Goal: Task Accomplishment & Management: Manage account settings

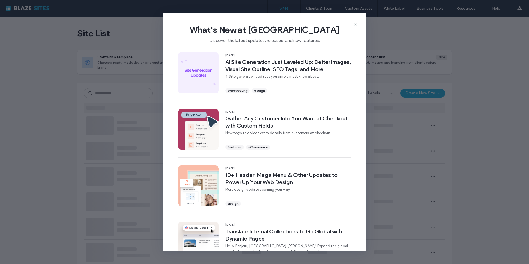
click at [354, 23] on icon at bounding box center [355, 24] width 4 height 4
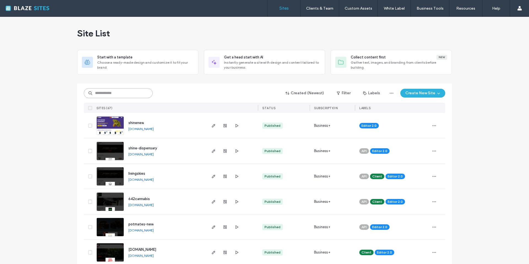
click at [110, 98] on input at bounding box center [118, 93] width 69 height 10
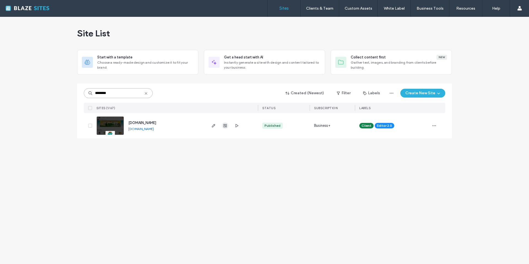
type input "********"
click at [225, 125] on use "button" at bounding box center [225, 125] width 3 height 3
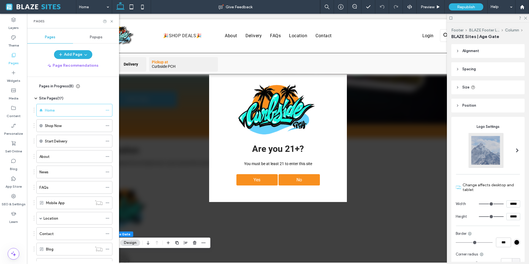
click at [40, 84] on span "Pages in Progress ( 8 )" at bounding box center [56, 87] width 34 height 6
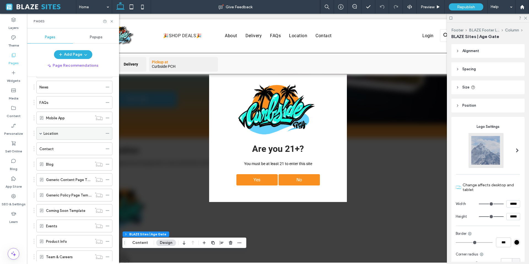
scroll to position [232, 0]
click at [41, 119] on span at bounding box center [40, 117] width 3 height 3
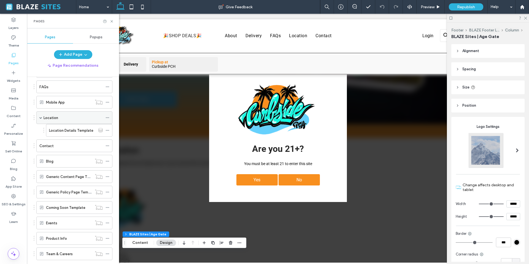
click at [41, 119] on span at bounding box center [40, 117] width 3 height 3
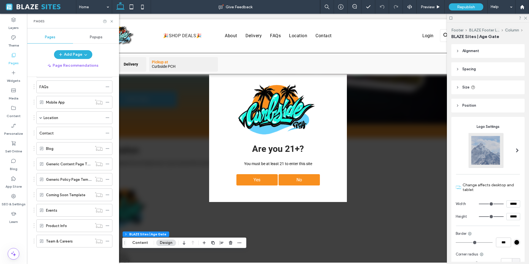
scroll to position [0, 0]
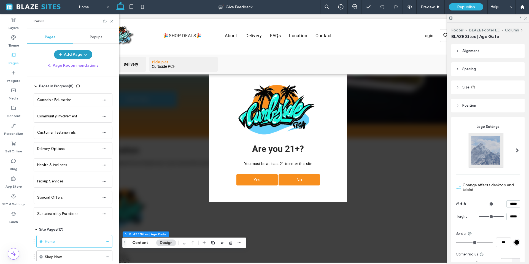
click at [69, 56] on button "Add Page" at bounding box center [73, 54] width 38 height 9
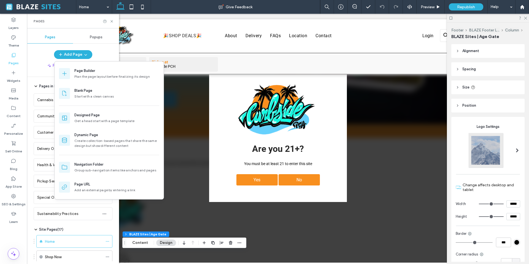
click at [33, 50] on div "Add Page" at bounding box center [73, 54] width 92 height 9
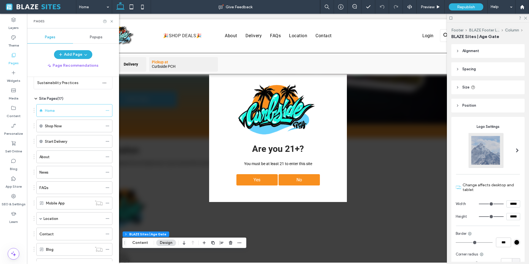
scroll to position [232, 0]
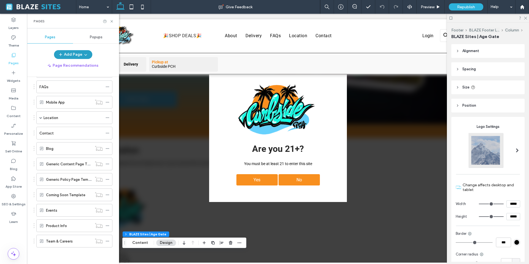
click at [82, 55] on span "button" at bounding box center [85, 54] width 6 height 8
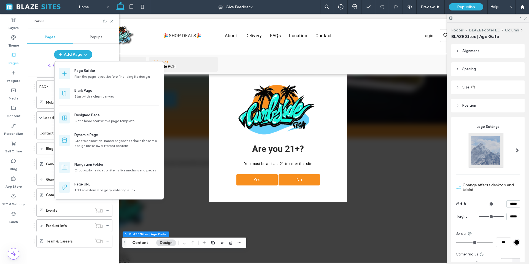
click at [31, 65] on div "Page Recommendations" at bounding box center [73, 65] width 92 height 9
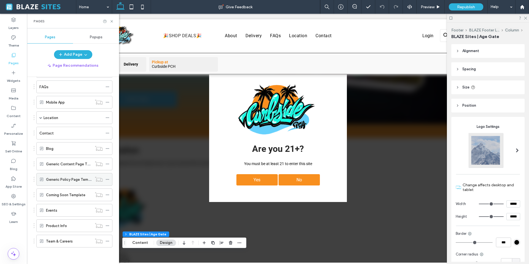
click at [76, 179] on label "Generic Policy Page Template" at bounding box center [71, 180] width 51 height 10
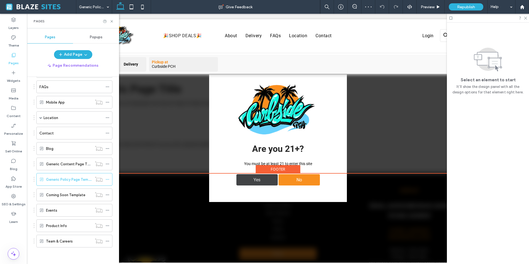
click at [248, 181] on div "Yes" at bounding box center [257, 179] width 41 height 11
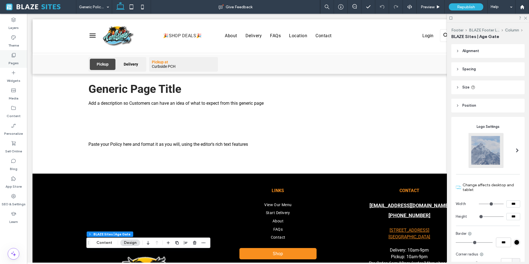
click at [13, 59] on label "Pages" at bounding box center [14, 62] width 10 height 8
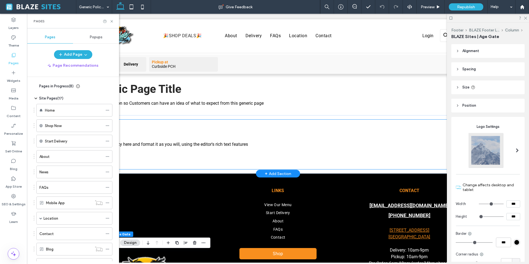
click at [163, 131] on div "Paste your Policy here and format it as you will, using the editor's rich text …" at bounding box center [277, 145] width 379 height 50
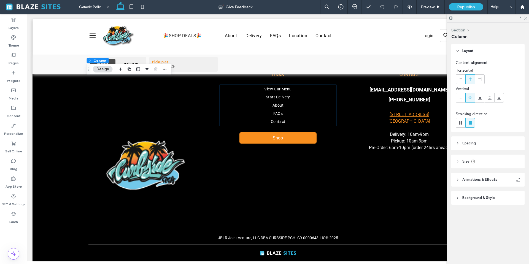
scroll to position [120, 0]
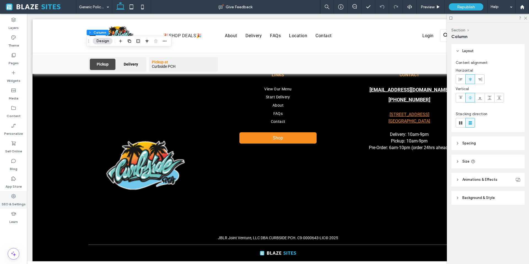
click at [16, 199] on label "SEO & Settings" at bounding box center [14, 203] width 24 height 8
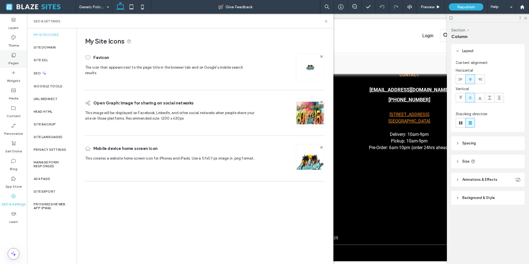
click at [16, 54] on div "Pages" at bounding box center [13, 59] width 27 height 18
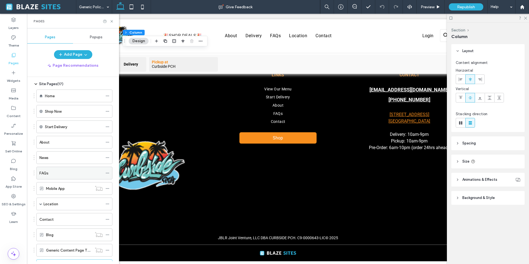
scroll to position [0, 0]
click at [38, 89] on div "Pages in Progress ( 8 )" at bounding box center [54, 87] width 41 height 6
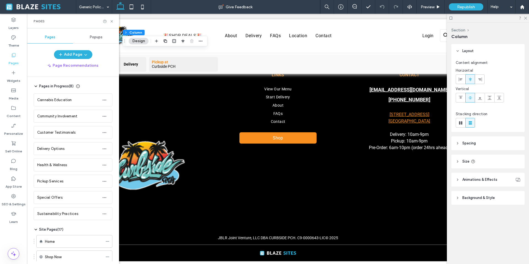
click at [82, 48] on div "Pages Popups Add Page Page Recommendations Pages in Progress ( 8 ) Cannabis Edu…" at bounding box center [73, 146] width 92 height 230
click at [81, 54] on button "Add Page" at bounding box center [73, 54] width 38 height 9
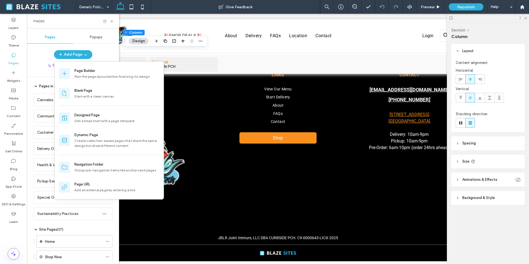
click at [37, 78] on div "Pages in Progress ( 8 ) Cannabis Education Community Involvement Customer Testi…" at bounding box center [76, 169] width 85 height 184
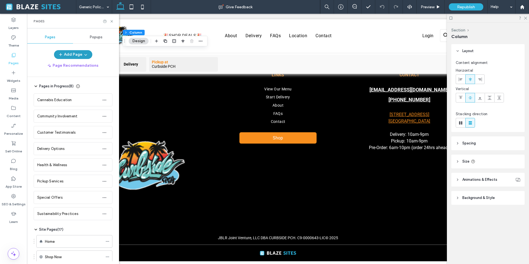
click at [86, 51] on span "button" at bounding box center [85, 54] width 6 height 8
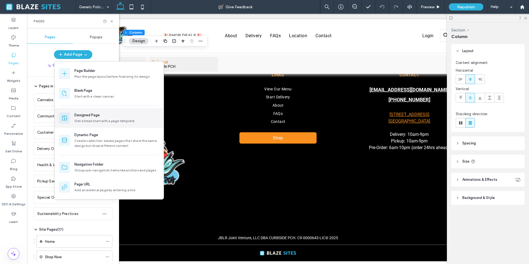
click at [129, 122] on div "Get a head start with a page template" at bounding box center [116, 121] width 85 height 5
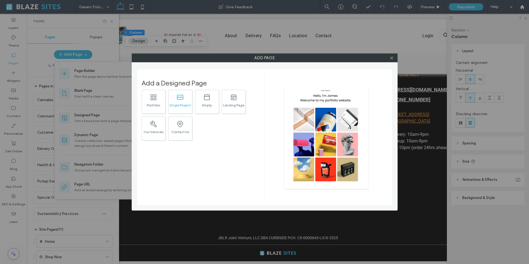
click at [171, 103] on div "Single Project" at bounding box center [180, 105] width 23 height 4
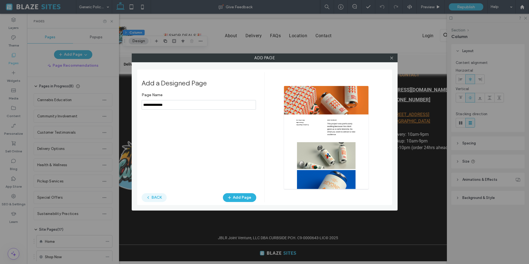
click at [160, 198] on button "BACK" at bounding box center [154, 197] width 25 height 9
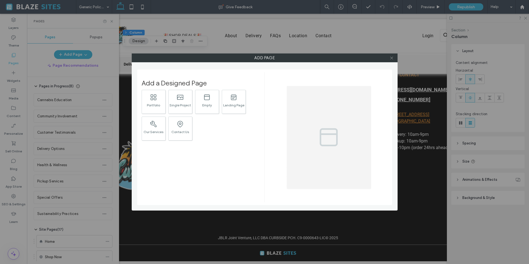
click at [390, 59] on icon at bounding box center [392, 58] width 4 height 4
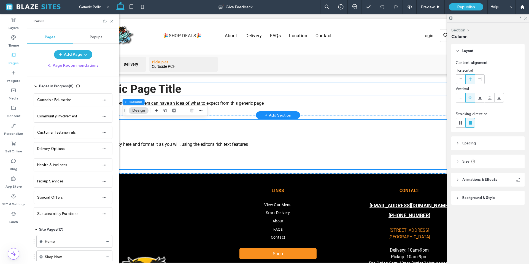
click at [298, 88] on h1 "Generic Page Title" at bounding box center [277, 88] width 379 height 13
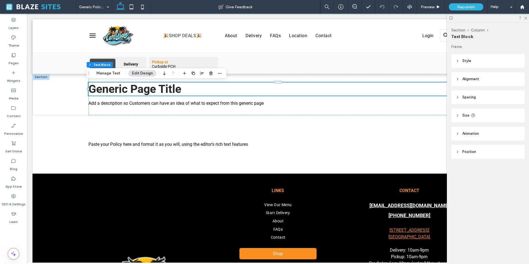
click at [476, 157] on header "Position" at bounding box center [488, 152] width 73 height 14
click at [482, 135] on header "Animation" at bounding box center [488, 134] width 73 height 14
click at [476, 118] on header "Size" at bounding box center [488, 116] width 73 height 14
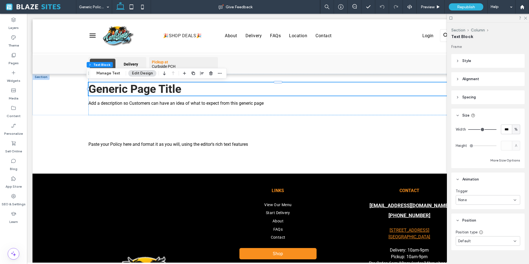
click at [472, 100] on header "Spacing" at bounding box center [488, 97] width 73 height 14
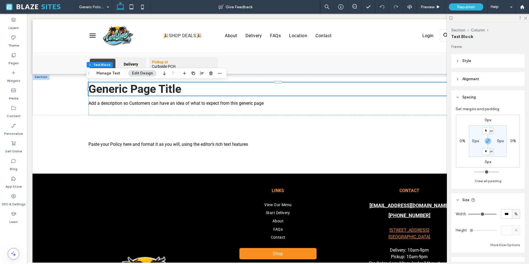
click at [472, 82] on header "Alignment" at bounding box center [488, 79] width 73 height 14
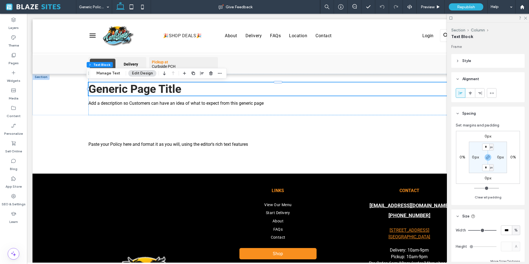
click at [466, 62] on span "Style" at bounding box center [467, 61] width 9 height 6
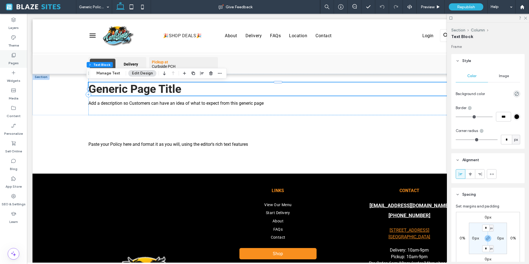
click at [12, 58] on label "Pages" at bounding box center [14, 62] width 10 height 8
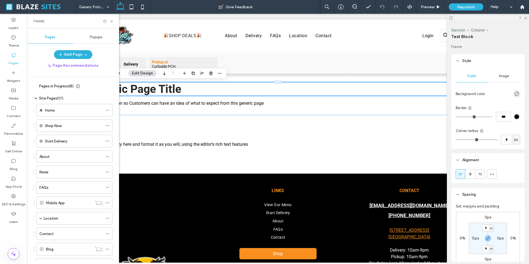
click at [97, 38] on span "Popups" at bounding box center [96, 37] width 13 height 4
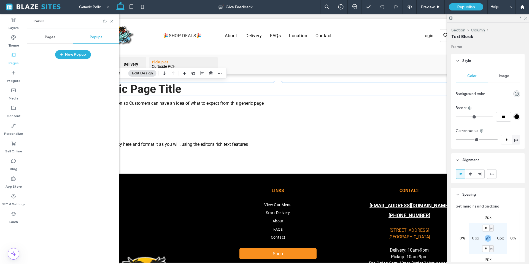
click at [64, 39] on div "Pages" at bounding box center [50, 37] width 46 height 12
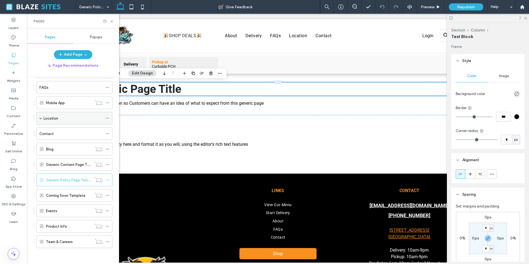
scroll to position [101, 0]
click at [17, 25] on label "Layers" at bounding box center [14, 27] width 10 height 8
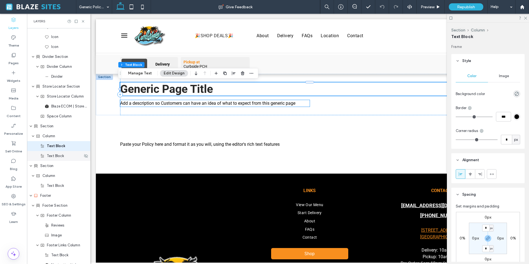
scroll to position [0, 0]
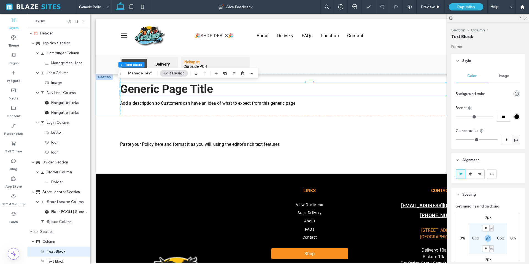
click at [84, 20] on icon at bounding box center [83, 21] width 4 height 4
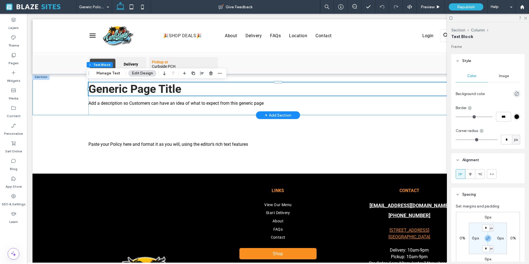
click at [46, 94] on div "Generic Page Title Add a description so Customers can have an idea of what to e…" at bounding box center [278, 94] width 491 height 41
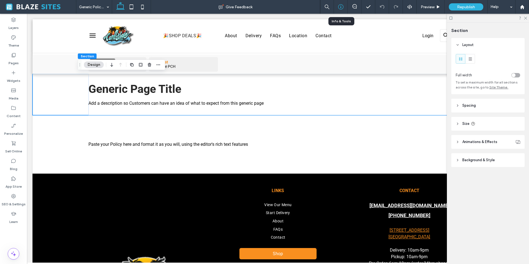
click at [336, 8] on div at bounding box center [341, 7] width 14 height 6
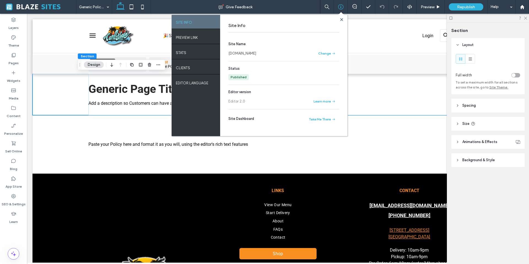
click at [342, 17] on span at bounding box center [342, 14] width 6 height 5
click at [342, 18] on use at bounding box center [341, 19] width 3 height 3
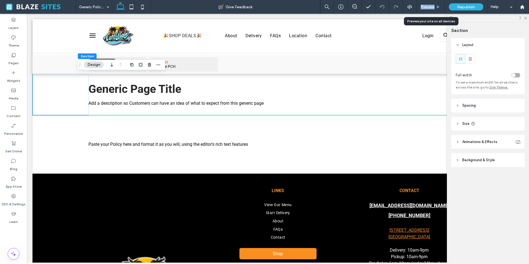
click at [429, 7] on span "Preview" at bounding box center [428, 7] width 14 height 5
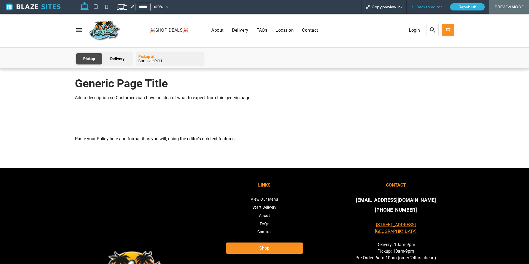
click at [426, 7] on span "Back to editor" at bounding box center [429, 7] width 25 height 5
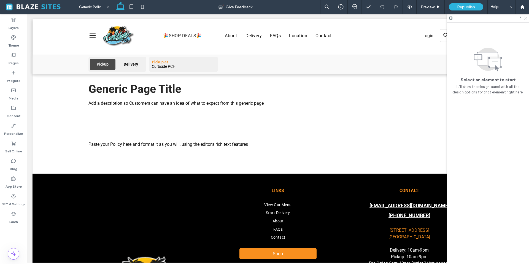
click at [526, 17] on icon at bounding box center [526, 18] width 4 height 4
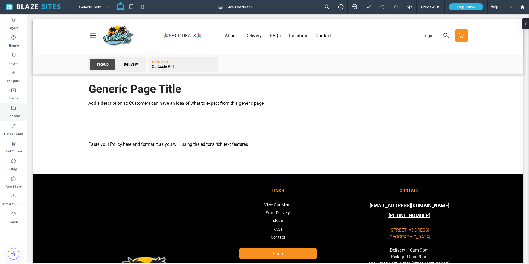
click at [18, 114] on label "Content" at bounding box center [14, 115] width 14 height 8
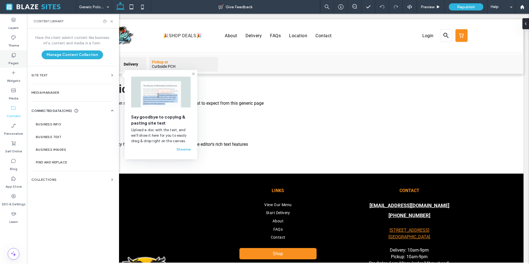
click at [18, 54] on div "Pages" at bounding box center [13, 59] width 27 height 18
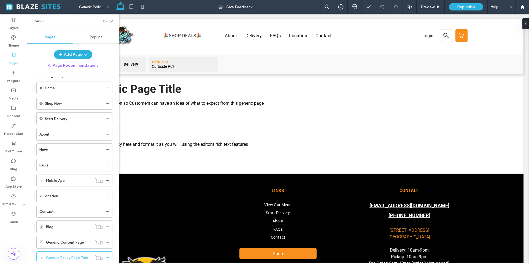
scroll to position [99, 0]
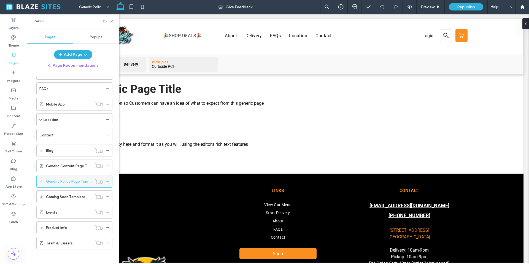
click at [106, 182] on icon at bounding box center [108, 181] width 4 height 4
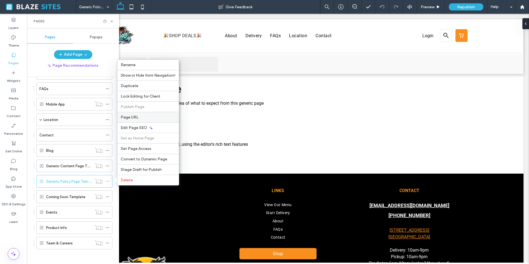
click at [142, 118] on label "Page URL" at bounding box center [148, 117] width 55 height 5
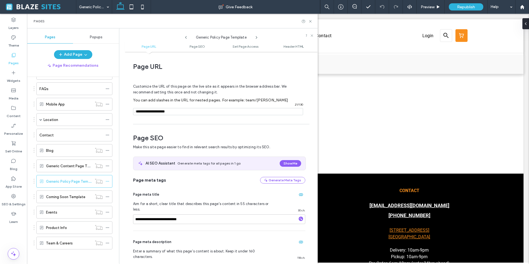
scroll to position [3, 0]
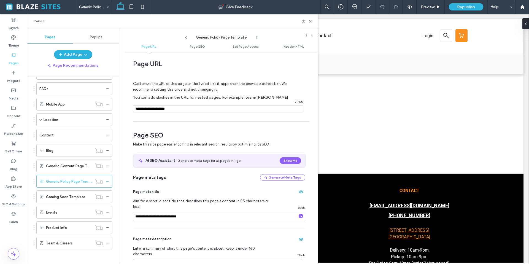
click at [184, 110] on input "notEmpty" at bounding box center [218, 108] width 170 height 7
drag, startPoint x: 181, startPoint y: 109, endPoint x: 137, endPoint y: 110, distance: 44.1
click at [137, 110] on div "/ 21 / 130" at bounding box center [218, 108] width 170 height 7
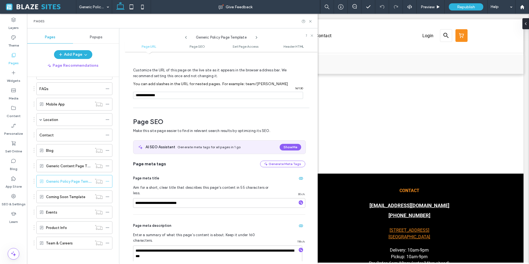
scroll to position [0, 0]
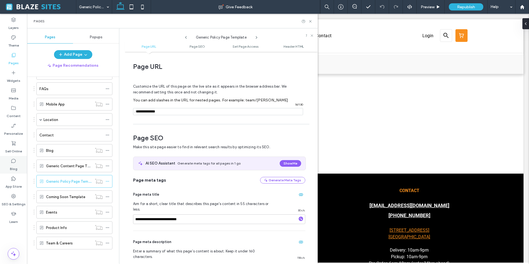
type input "**********"
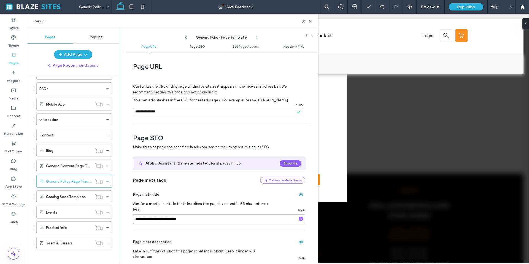
click at [198, 47] on span "Page SEO" at bounding box center [197, 46] width 15 height 4
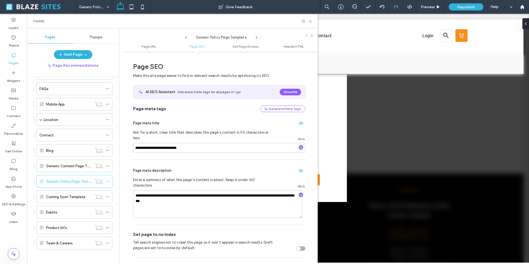
scroll to position [73, 0]
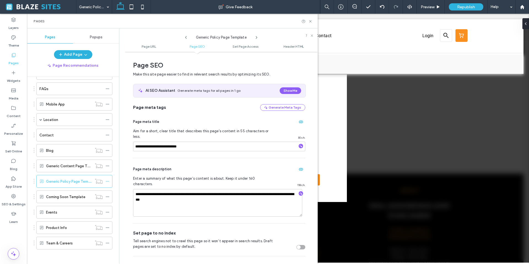
click at [237, 49] on ul "Page URL Page SEO Set Page Access Header HTML" at bounding box center [221, 46] width 193 height 11
click at [243, 48] on span "Set Page Access" at bounding box center [246, 46] width 26 height 4
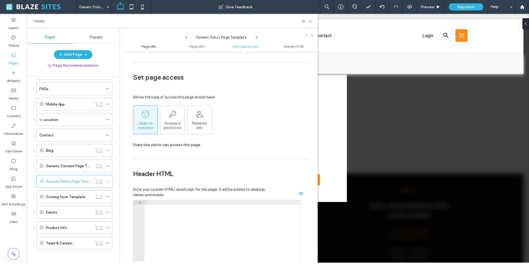
click at [146, 46] on span "Page URL" at bounding box center [149, 46] width 15 height 4
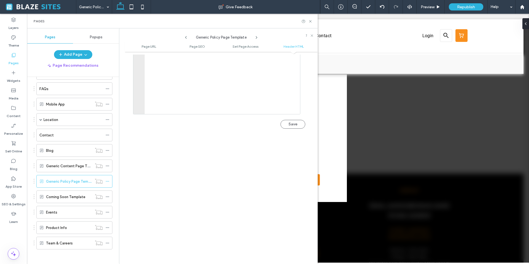
scroll to position [615, 0]
click at [296, 112] on button "Save" at bounding box center [293, 116] width 25 height 9
click at [107, 181] on icon at bounding box center [108, 181] width 4 height 4
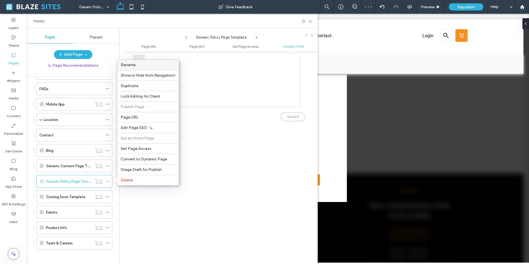
click at [133, 64] on span "Rename" at bounding box center [128, 65] width 15 height 5
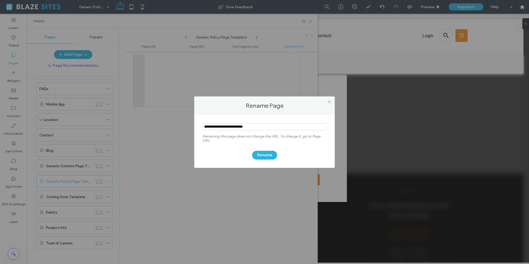
drag, startPoint x: 259, startPoint y: 125, endPoint x: 195, endPoint y: 125, distance: 64.0
click at [195, 125] on div "Renaming this page does not change the URL. To change it, go to Page URL. Rename" at bounding box center [264, 141] width 141 height 53
type input "**********"
click at [262, 154] on button "Rename" at bounding box center [264, 155] width 25 height 9
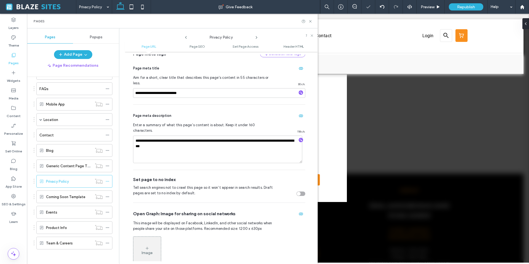
scroll to position [0, 0]
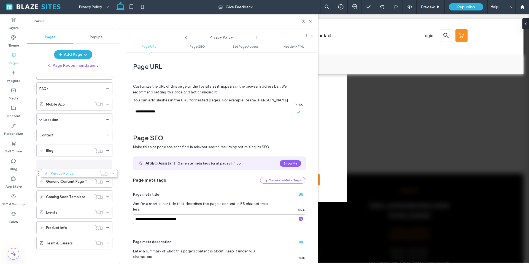
drag, startPoint x: 34, startPoint y: 181, endPoint x: 39, endPoint y: 171, distance: 10.5
click at [107, 166] on icon at bounding box center [108, 166] width 4 height 4
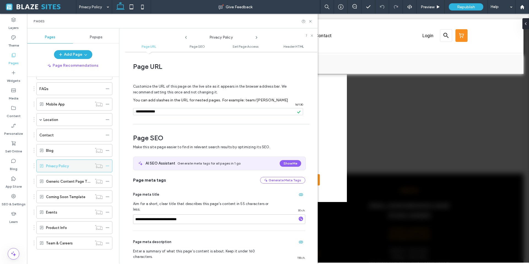
click at [81, 163] on div "Privacy Policy" at bounding box center [69, 166] width 46 height 6
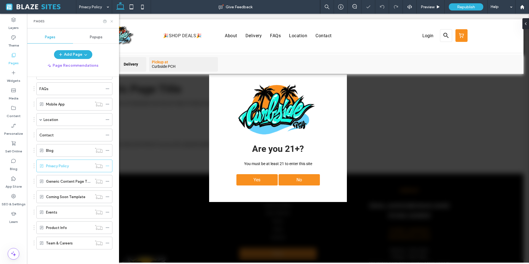
click at [111, 22] on use at bounding box center [112, 21] width 2 height 2
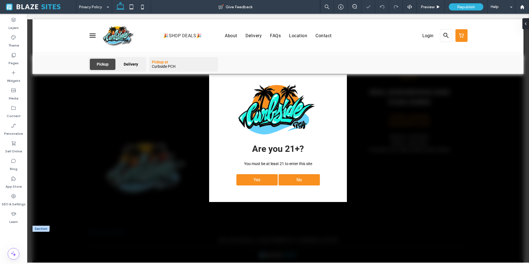
scroll to position [116, 0]
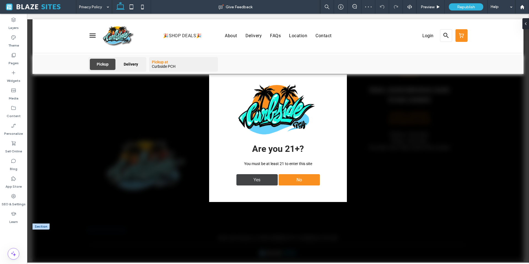
click at [246, 182] on div "Yes" at bounding box center [257, 179] width 41 height 11
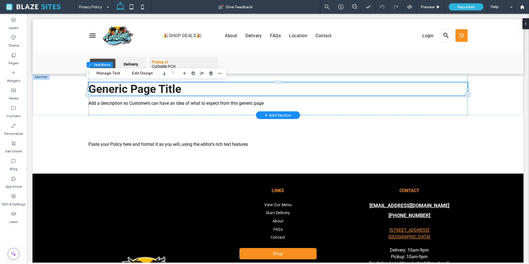
scroll to position [109, 0]
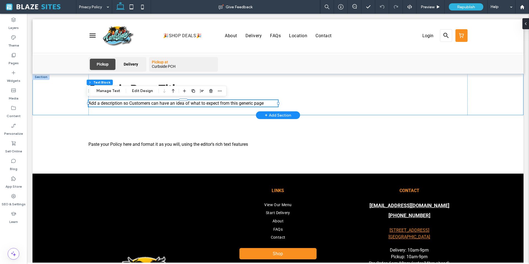
click at [49, 109] on div "Generic Page Title Add a description so Customers can have an idea of what to e…" at bounding box center [278, 94] width 491 height 41
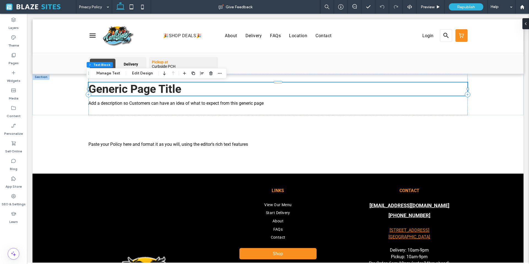
click at [123, 91] on span "Generic Page Title" at bounding box center [134, 88] width 93 height 13
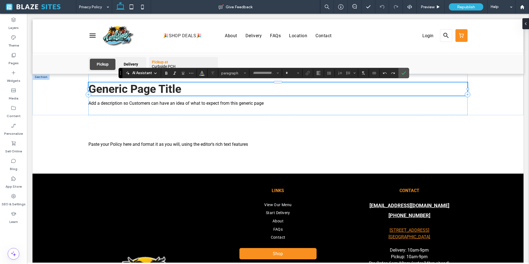
type input "******"
type input "**"
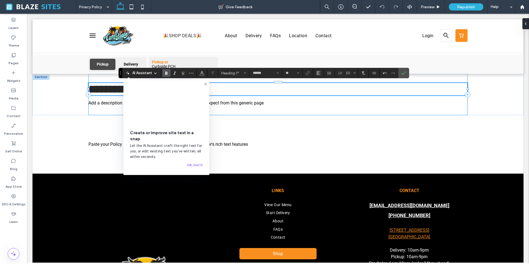
click at [114, 108] on div "**********" at bounding box center [277, 94] width 379 height 41
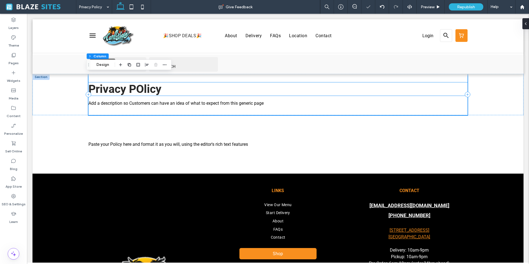
click at [143, 90] on span "Privacy POlicy" at bounding box center [124, 88] width 73 height 13
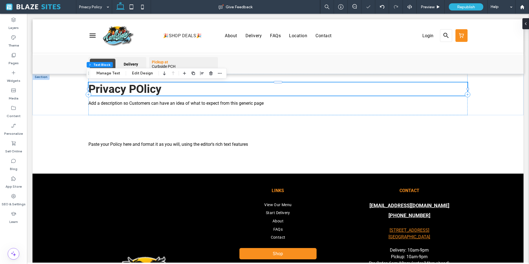
click at [141, 90] on span "Privacy POlicy" at bounding box center [124, 88] width 73 height 13
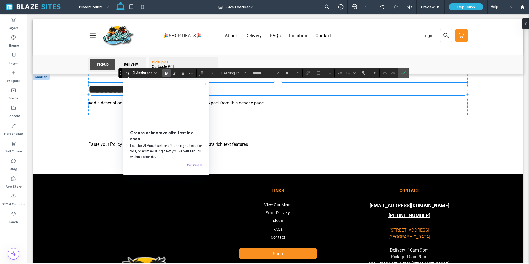
click at [141, 93] on video at bounding box center [166, 105] width 73 height 36
click at [103, 103] on span "Add a description so Customers can have an idea of what to expect from this gen…" at bounding box center [175, 102] width 175 height 5
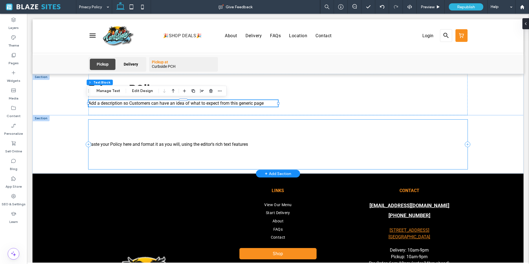
click at [130, 127] on div "Paste your Policy here and format it as you will, using the editor's rich text …" at bounding box center [277, 145] width 379 height 50
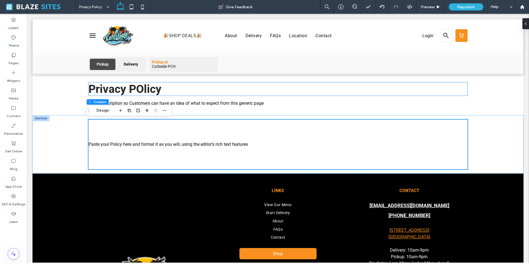
click at [134, 89] on span "Privacy POlicy" at bounding box center [124, 88] width 73 height 13
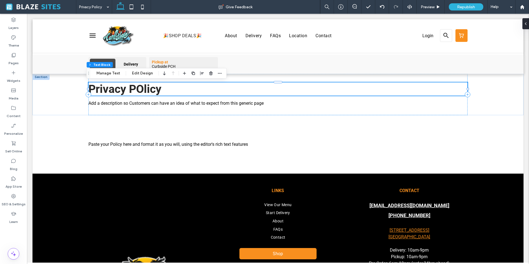
click at [140, 90] on span "Privacy POlicy" at bounding box center [124, 88] width 73 height 13
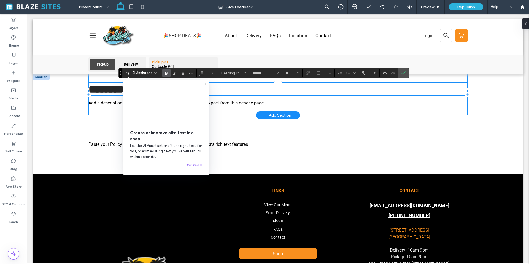
click at [106, 103] on span "Add a description so Customers can have an idea of what to expect from this gen…" at bounding box center [175, 102] width 175 height 5
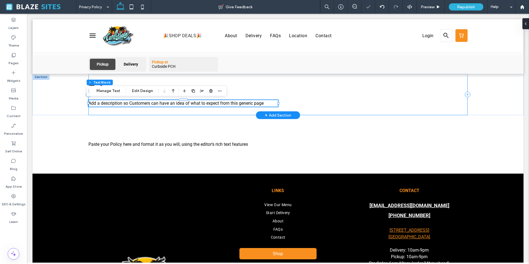
click at [120, 80] on div "Privacy Add a description so Customers can have an idea of what to expect from …" at bounding box center [277, 94] width 379 height 41
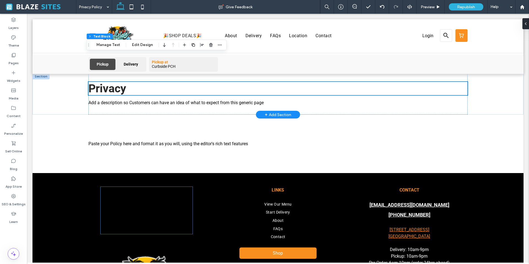
scroll to position [0, 0]
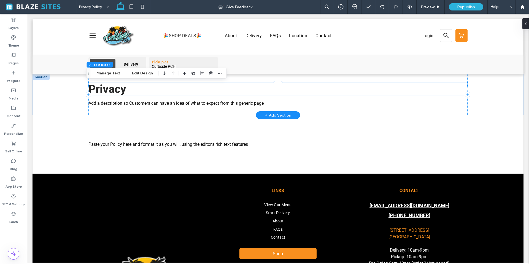
click at [140, 93] on h1 "Privacy" at bounding box center [277, 88] width 379 height 13
type input "******"
type input "**"
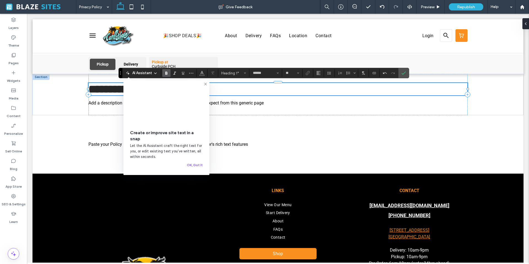
click at [194, 166] on button "OK, Got It" at bounding box center [195, 165] width 16 height 7
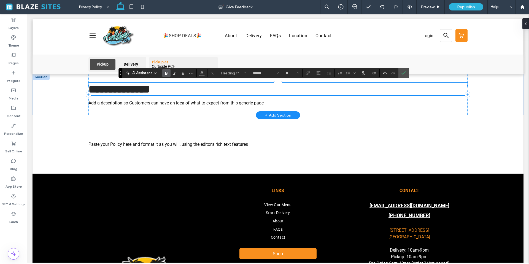
click at [163, 89] on h1 "**********" at bounding box center [277, 89] width 379 height 12
click at [165, 112] on div "**********" at bounding box center [277, 94] width 379 height 41
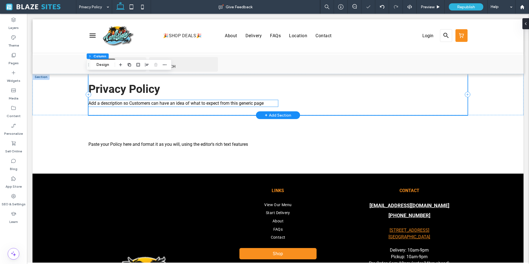
click at [166, 104] on span "Add a description so Customers can have an idea of what to expect from this gen…" at bounding box center [175, 103] width 175 height 5
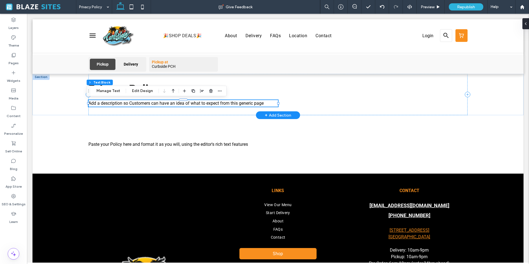
click at [157, 102] on span "Add a description so Customers can have an idea of what to expect from this gen…" at bounding box center [175, 103] width 175 height 5
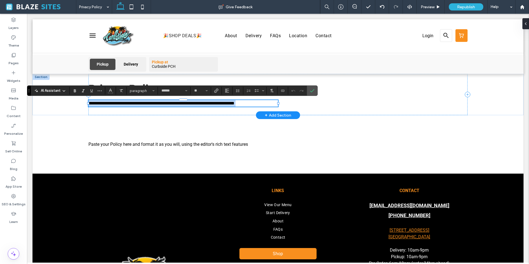
click at [157, 102] on span "**********" at bounding box center [161, 103] width 146 height 4
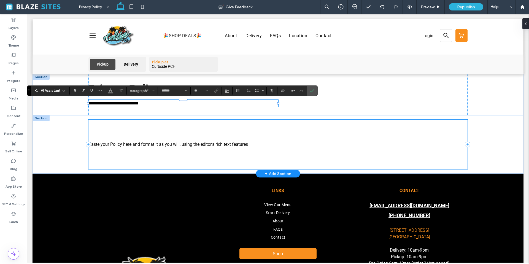
click at [170, 125] on div "Paste your Policy here and format it as you will, using the editor's rich text …" at bounding box center [277, 145] width 379 height 50
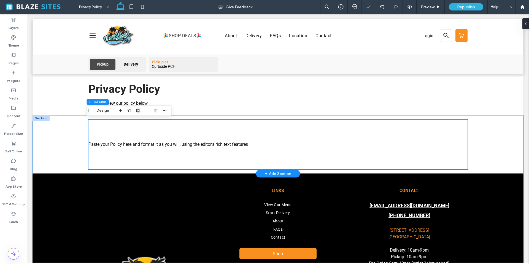
click at [70, 125] on div "Paste your Policy here and format it as you will, using the editor's rich text …" at bounding box center [278, 144] width 491 height 58
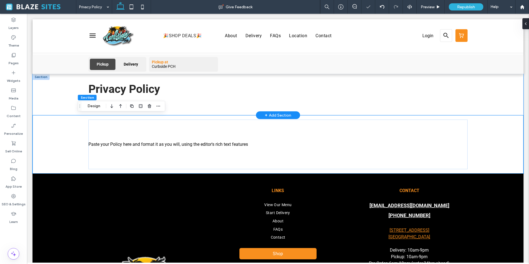
click at [59, 99] on div "Privacy Policy Please review our policy below" at bounding box center [278, 94] width 491 height 41
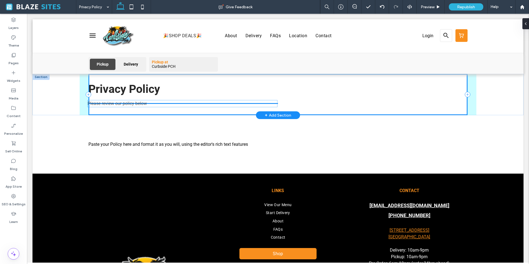
scroll to position [109, 0]
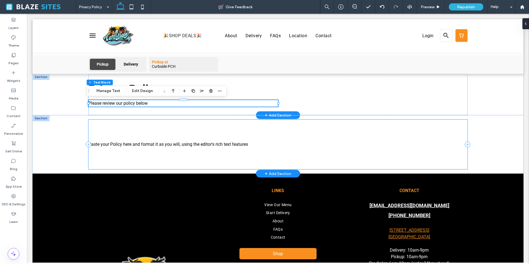
click at [119, 121] on div "Paste your Policy here and format it as you will, using the editor's rich text …" at bounding box center [277, 145] width 379 height 50
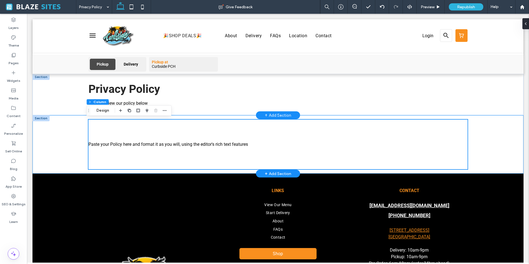
click at [69, 135] on div "Paste your Policy here and format it as you will, using the editor's rich text …" at bounding box center [278, 144] width 491 height 58
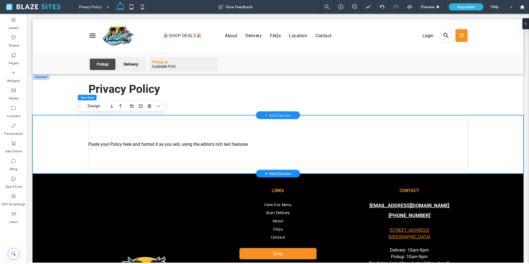
click at [74, 155] on div "Paste your Policy here and format it as you will, using the editor's rich text …" at bounding box center [278, 144] width 491 height 58
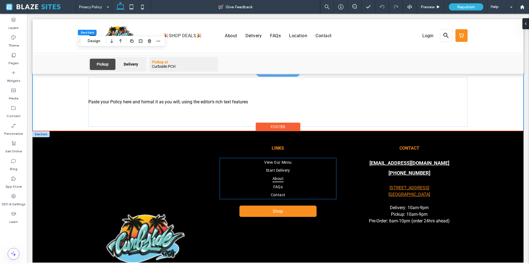
scroll to position [0, 0]
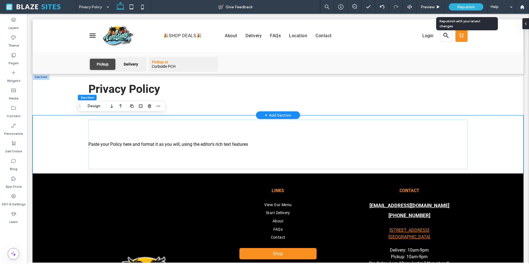
click at [458, 7] on span "Republish" at bounding box center [466, 7] width 18 height 5
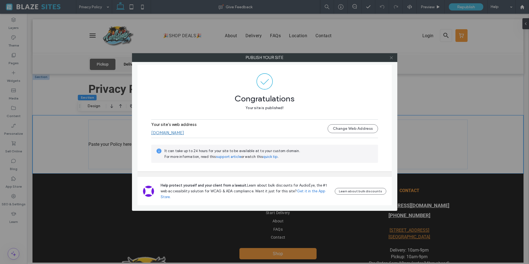
click at [392, 58] on use at bounding box center [391, 57] width 3 height 3
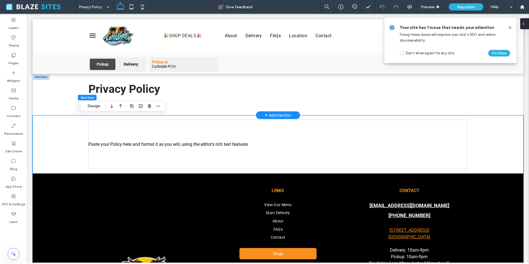
click at [526, 24] on div at bounding box center [524, 23] width 9 height 11
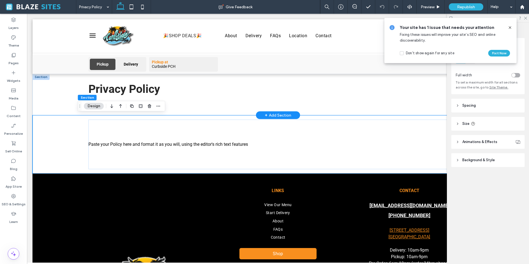
click at [511, 27] on icon at bounding box center [510, 27] width 4 height 4
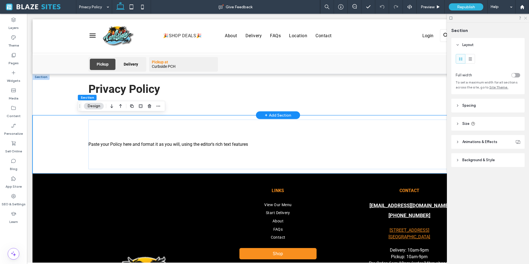
click at [525, 17] on icon at bounding box center [526, 18] width 4 height 4
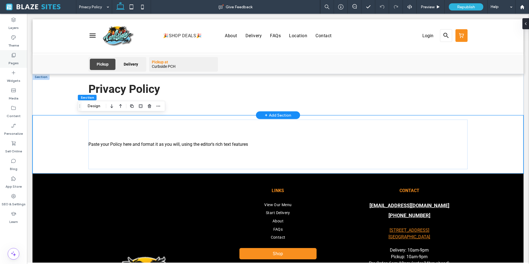
click at [13, 61] on label "Pages" at bounding box center [14, 62] width 10 height 8
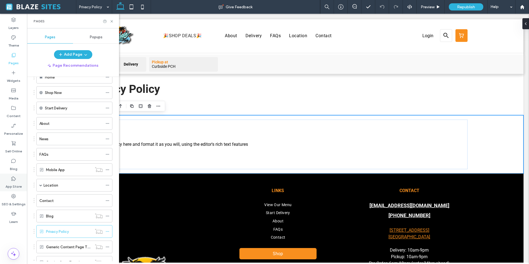
scroll to position [36, 0]
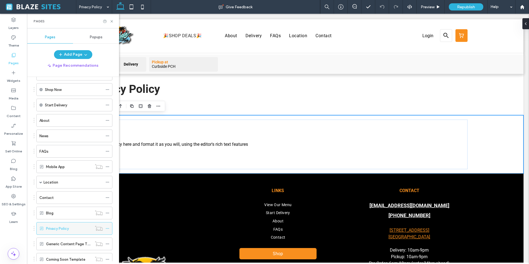
click at [108, 228] on icon at bounding box center [108, 229] width 4 height 4
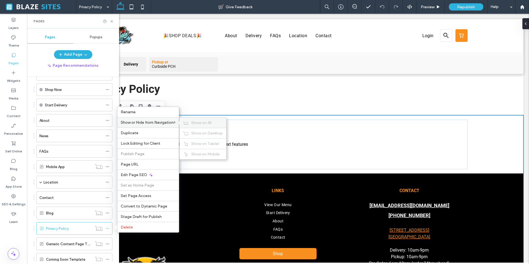
click at [210, 125] on span "Show on All" at bounding box center [201, 122] width 20 height 5
click at [203, 123] on span "Hide on All" at bounding box center [200, 122] width 19 height 5
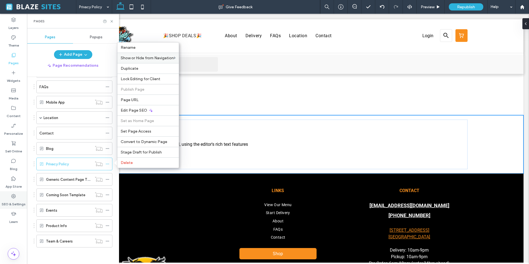
scroll to position [0, 0]
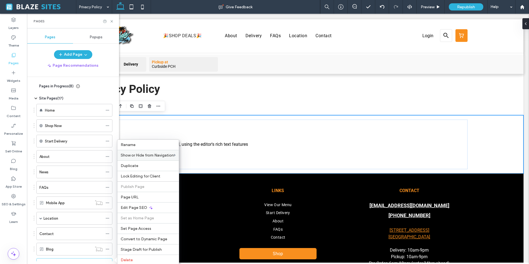
click at [45, 87] on span "Pages in Progress ( 8 )" at bounding box center [56, 87] width 34 height 6
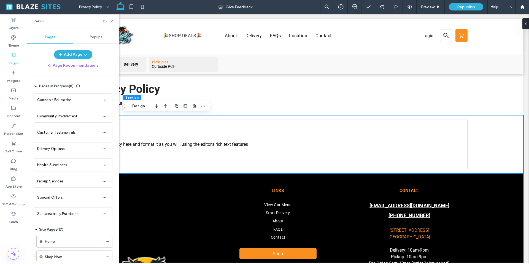
click at [45, 87] on span "Pages in Progress ( 8 )" at bounding box center [56, 87] width 34 height 6
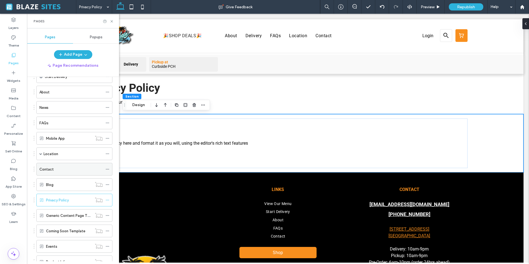
scroll to position [59, 0]
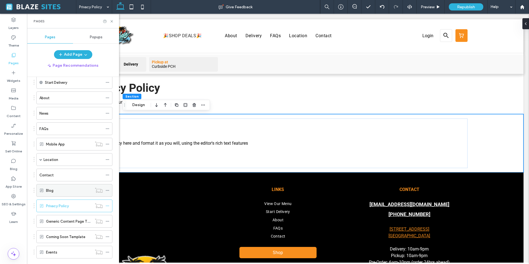
drag, startPoint x: 33, startPoint y: 206, endPoint x: 41, endPoint y: 189, distance: 18.3
click at [42, 187] on div "Pages in Progress ( 8 ) Cannabis Education Community Involvement Customer Testi…" at bounding box center [73, 169] width 92 height 184
drag, startPoint x: 34, startPoint y: 204, endPoint x: 34, endPoint y: 185, distance: 18.8
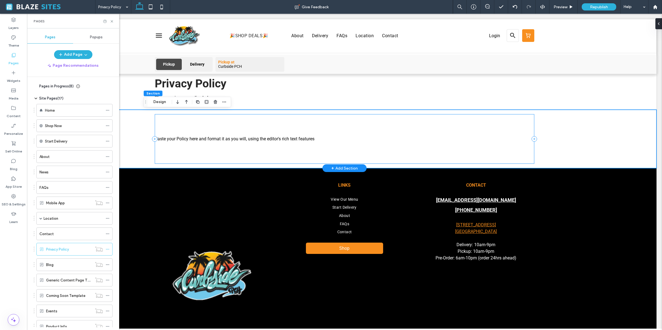
scroll to position [0, 0]
